Goal: Task Accomplishment & Management: Use online tool/utility

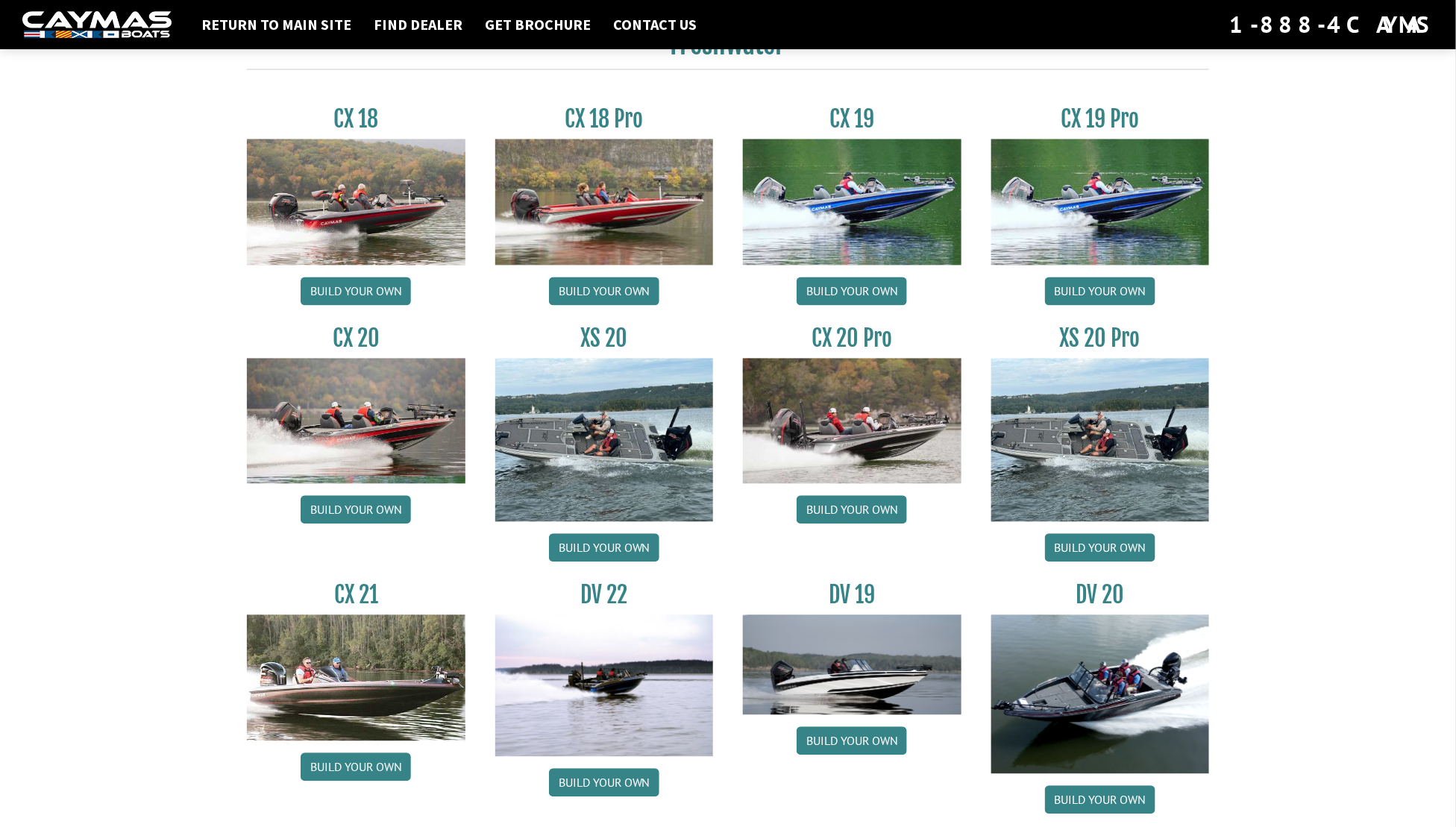
scroll to position [1261, 0]
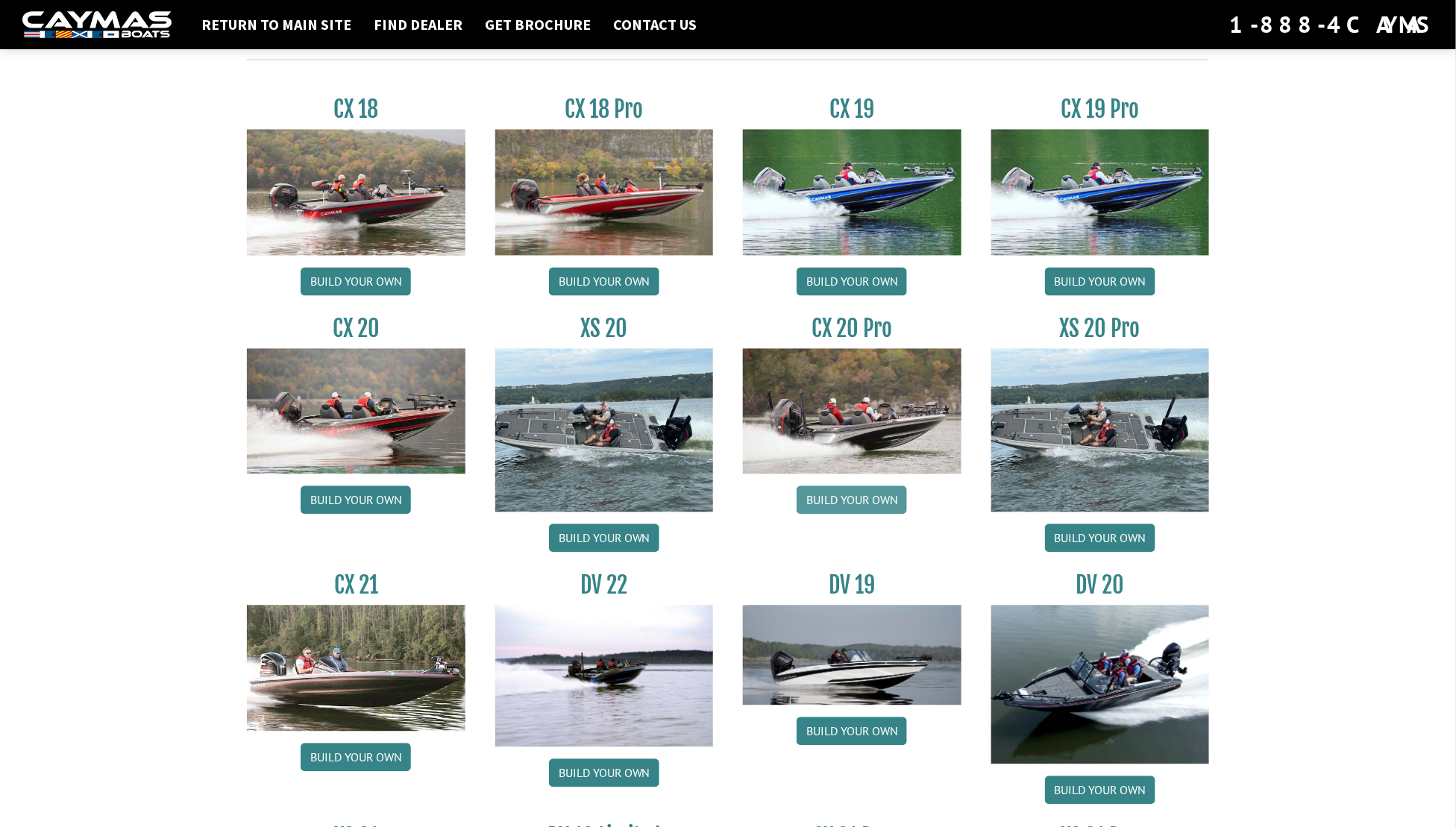
click at [866, 496] on link "Build your own" at bounding box center [852, 500] width 110 height 28
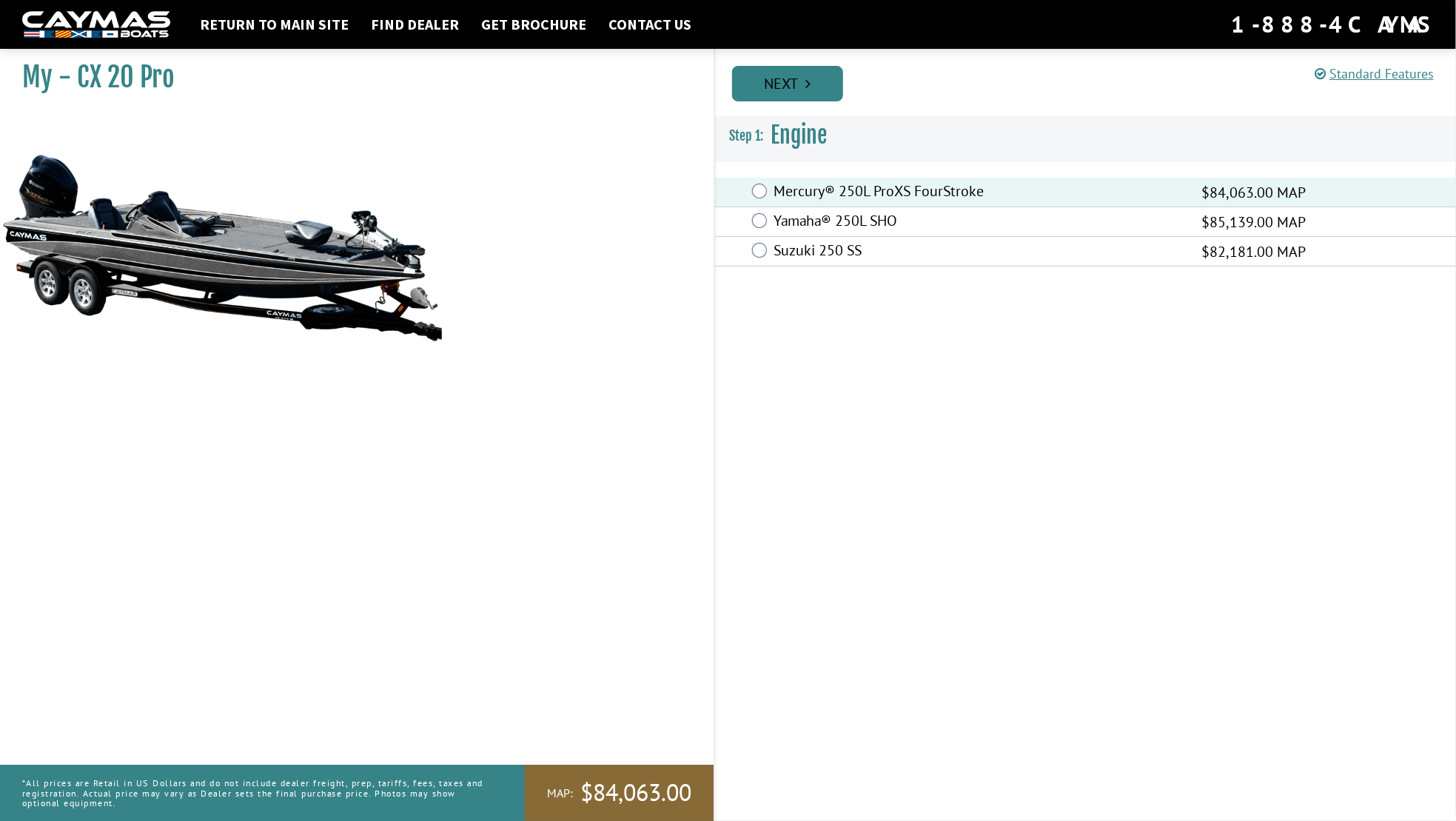
click at [794, 81] on link "Next" at bounding box center [787, 83] width 111 height 36
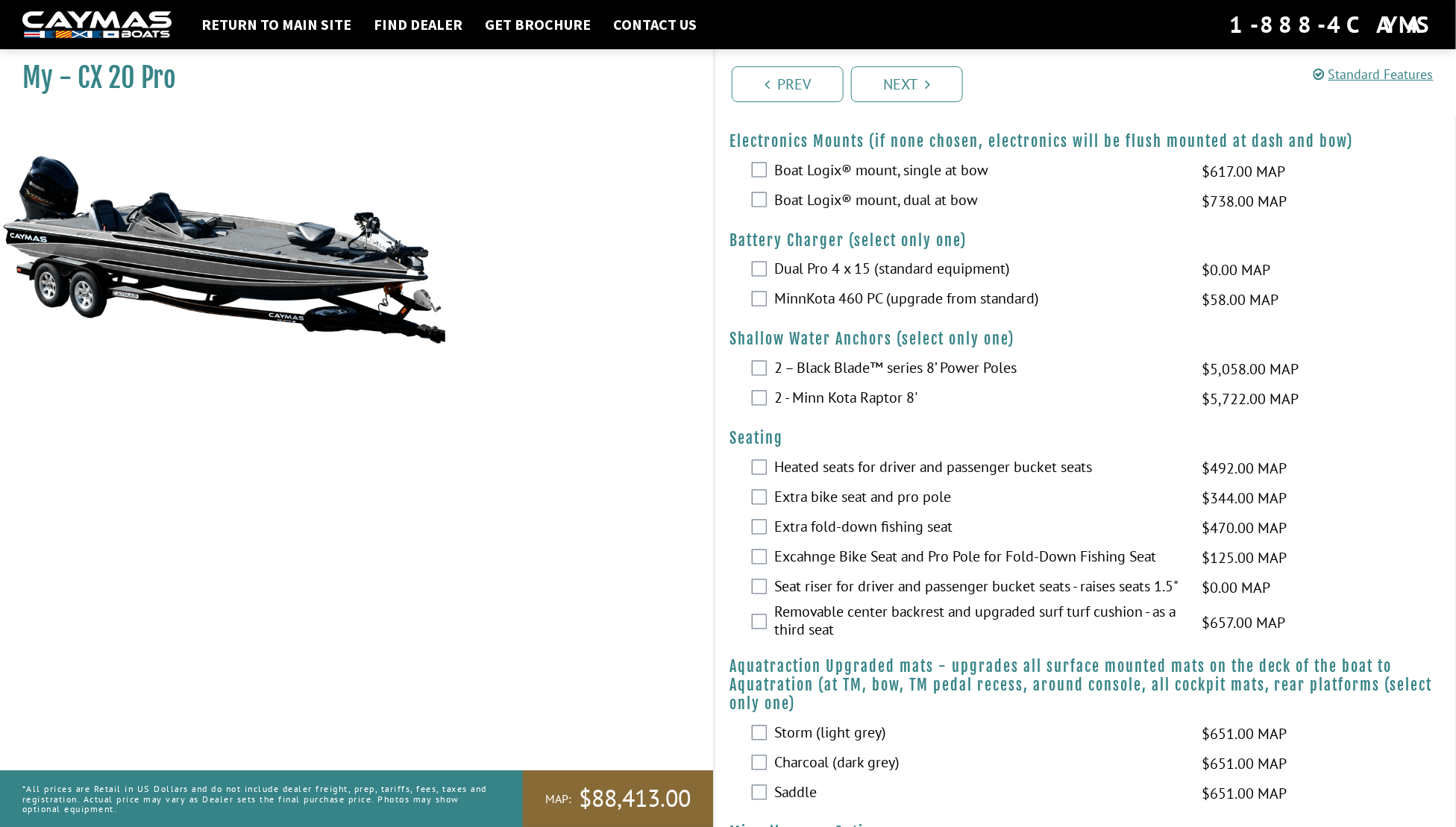
scroll to position [1025, 0]
click at [720, 384] on div "2 – Black Blade™ series 8’ Power Poles $5,058.00 MAP $5,972.00 MSRP" at bounding box center [1085, 369] width 741 height 30
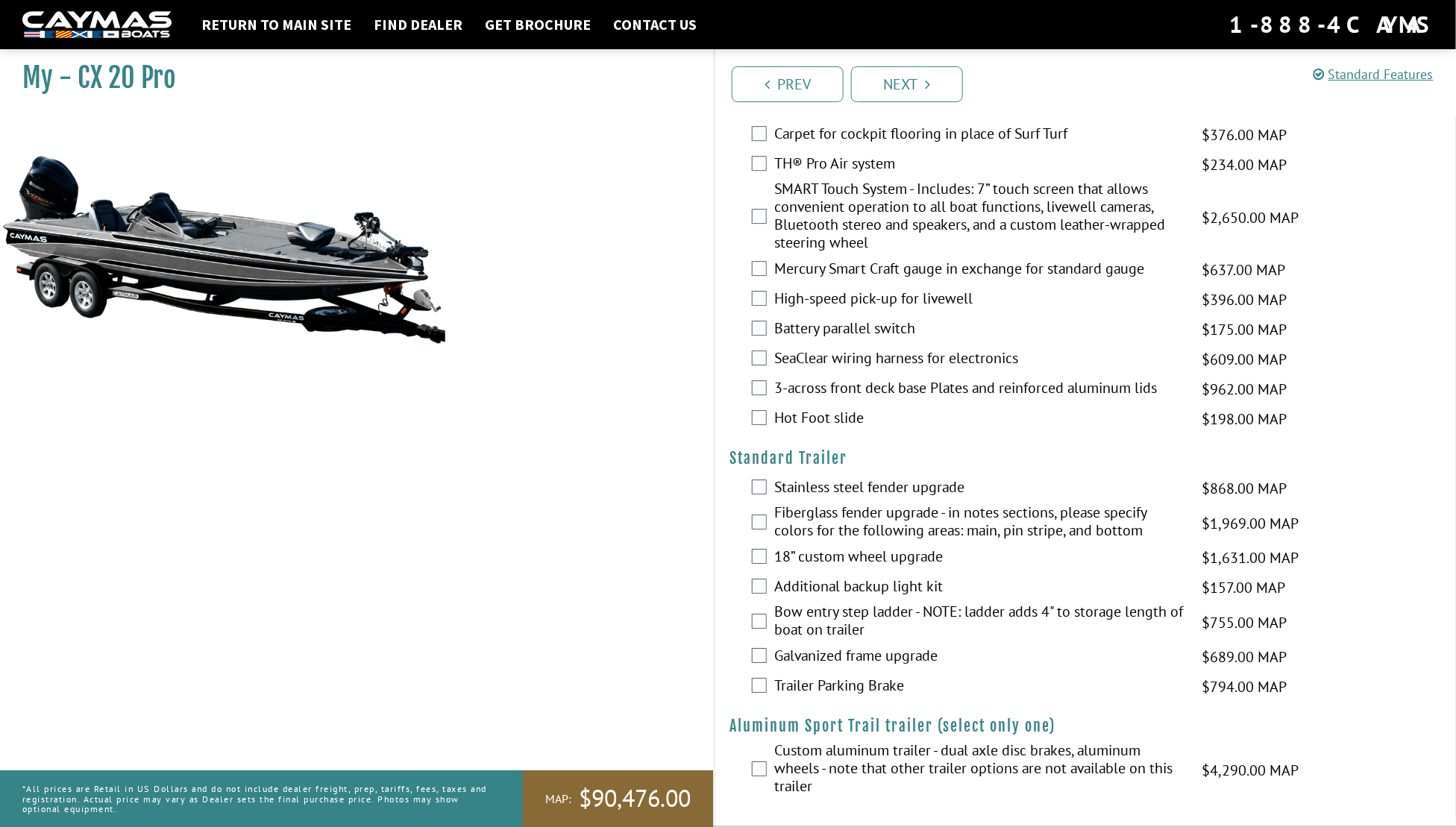
scroll to position [2097, 0]
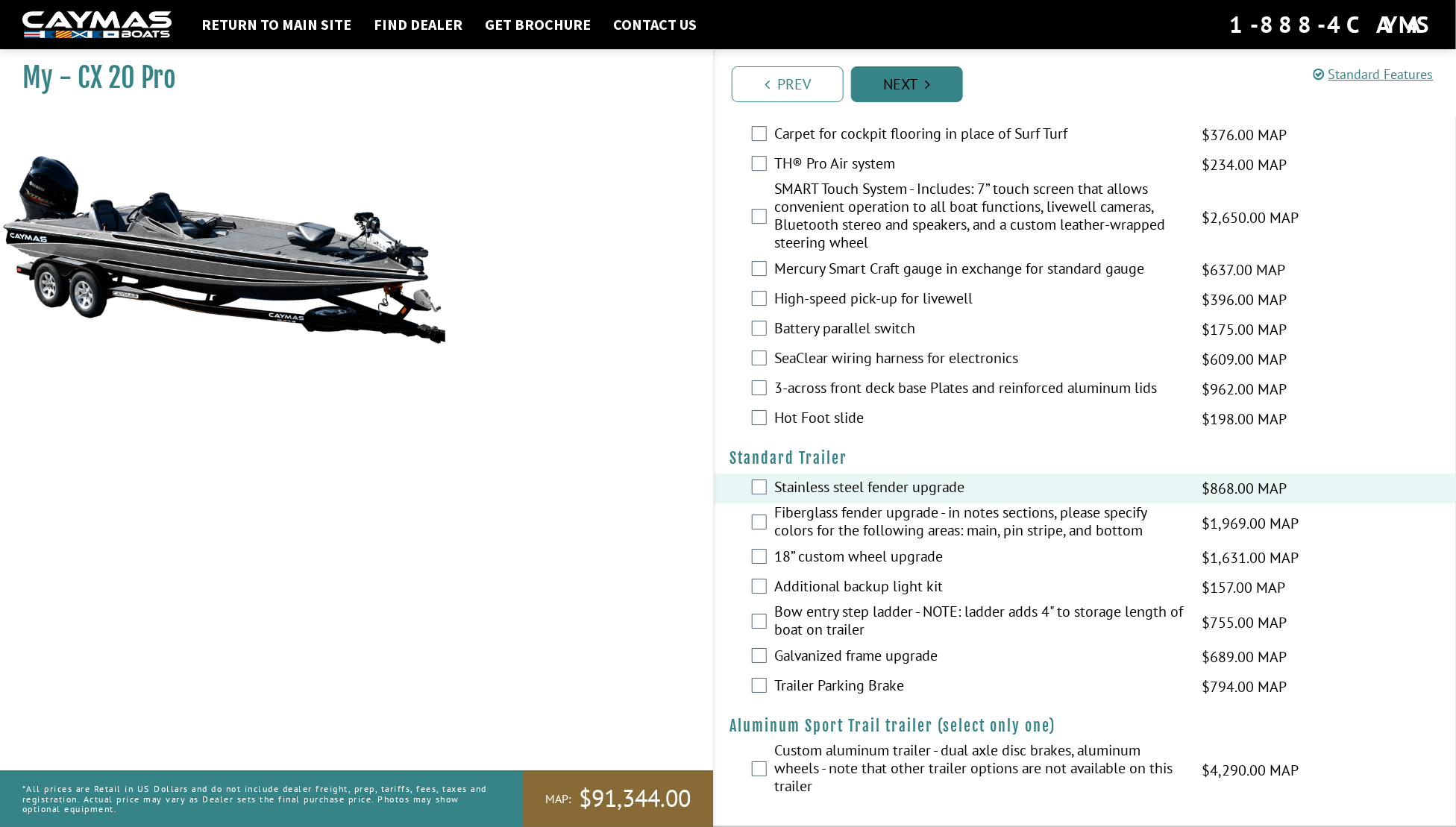
click at [910, 91] on link "Next" at bounding box center [907, 84] width 112 height 36
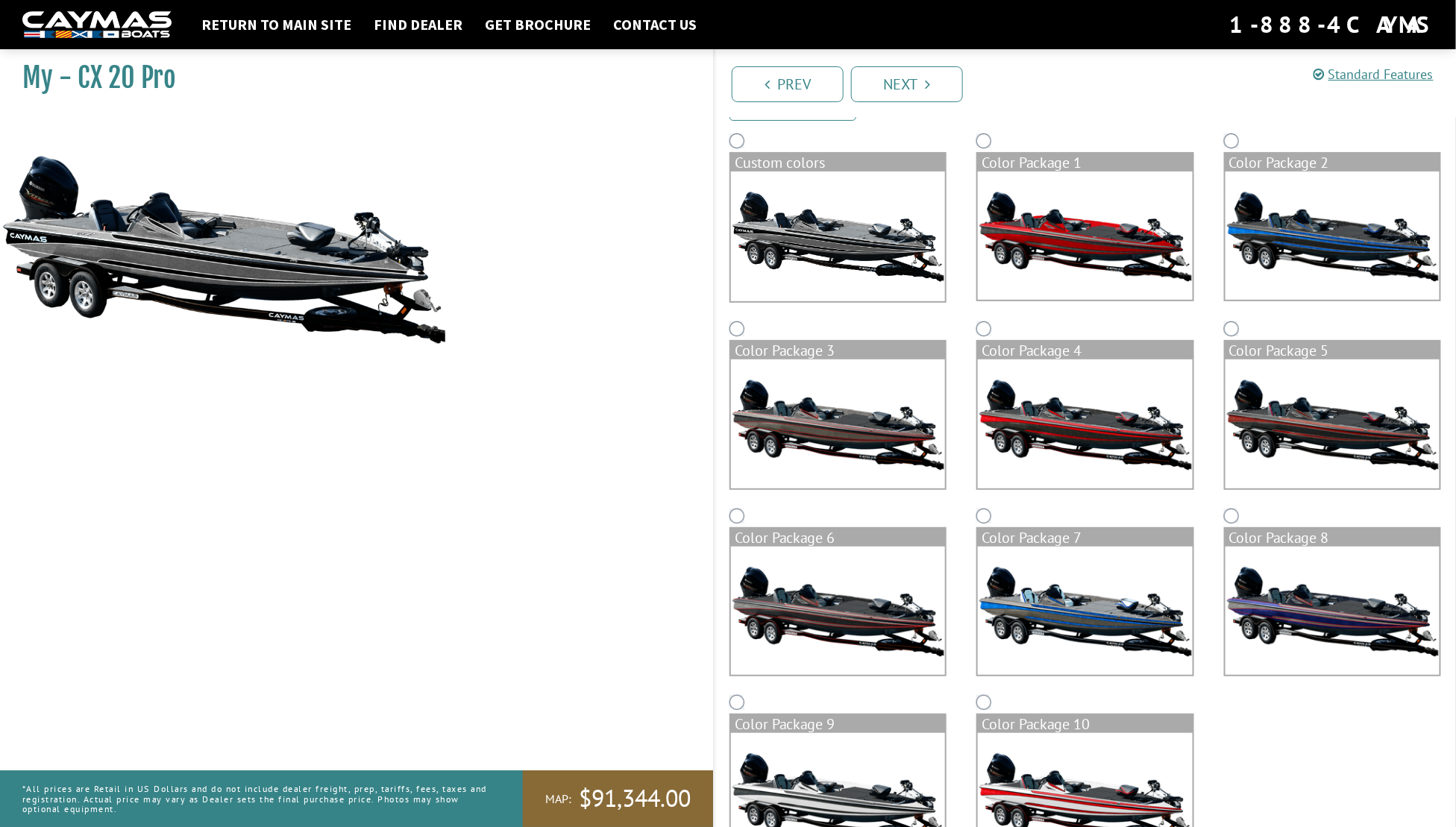
scroll to position [180, 0]
